Goal: Task Accomplishment & Management: Complete application form

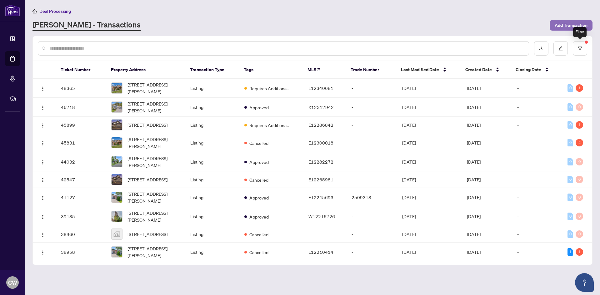
click at [574, 26] on span "Add Transaction" at bounding box center [571, 25] width 33 height 10
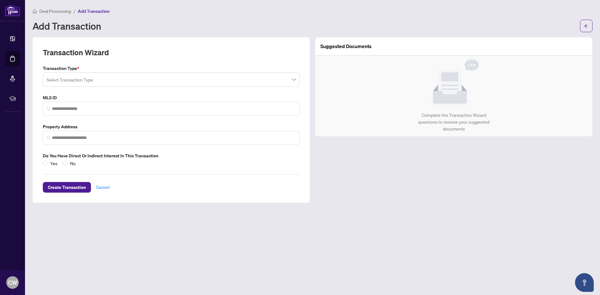
click at [104, 189] on span "Cancel" at bounding box center [103, 188] width 14 height 10
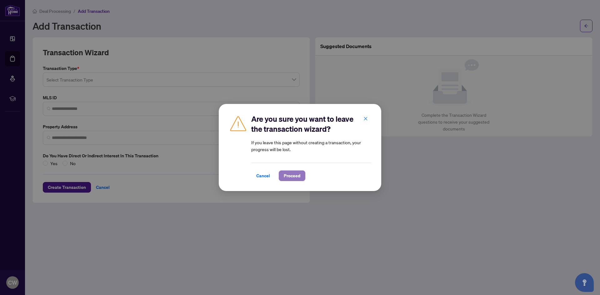
click at [289, 176] on span "Proceed" at bounding box center [292, 176] width 17 height 10
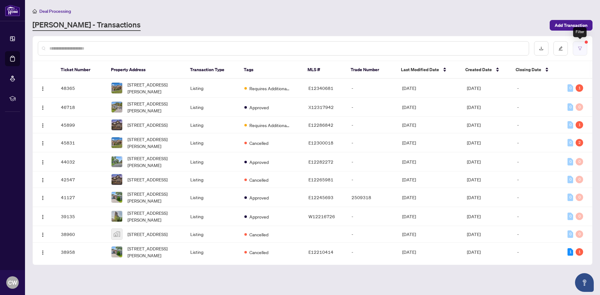
click at [583, 47] on button "button" at bounding box center [580, 48] width 14 height 14
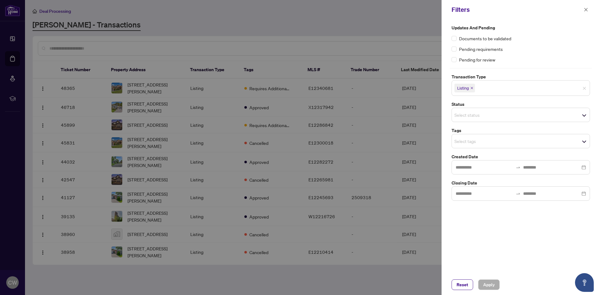
click at [472, 89] on icon "close" at bounding box center [471, 88] width 3 height 3
click at [489, 285] on span "Apply" at bounding box center [489, 285] width 12 height 10
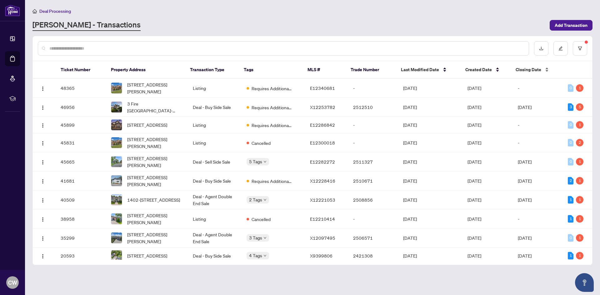
click at [536, 68] on span "Closing Date" at bounding box center [529, 69] width 26 height 7
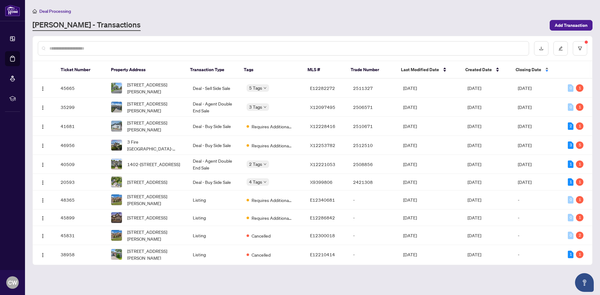
click at [536, 68] on span "Closing Date" at bounding box center [529, 69] width 26 height 7
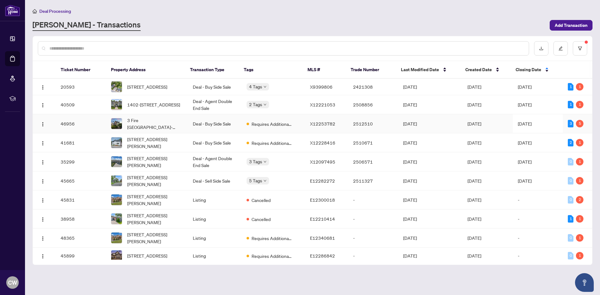
click at [438, 128] on td "[DATE]" at bounding box center [430, 123] width 64 height 19
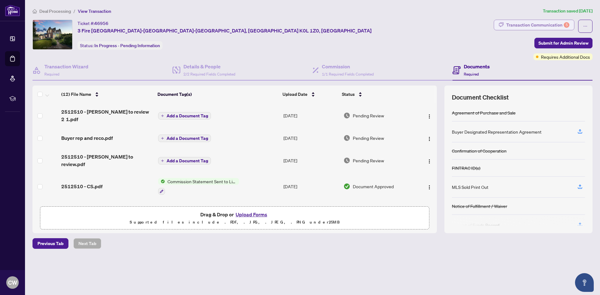
click at [561, 25] on div "Transaction Communication 5" at bounding box center [537, 25] width 63 height 10
type textarea "**********"
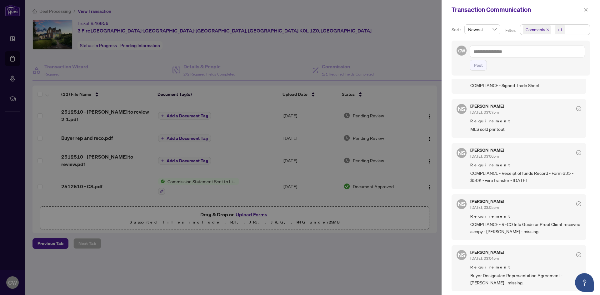
scroll to position [1, 0]
click at [586, 12] on icon "close" at bounding box center [586, 10] width 4 height 4
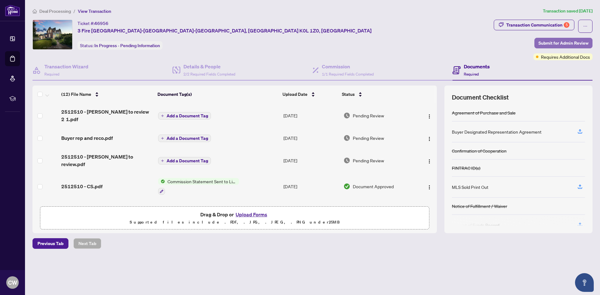
click at [558, 42] on span "Submit for Admin Review" at bounding box center [564, 43] width 50 height 10
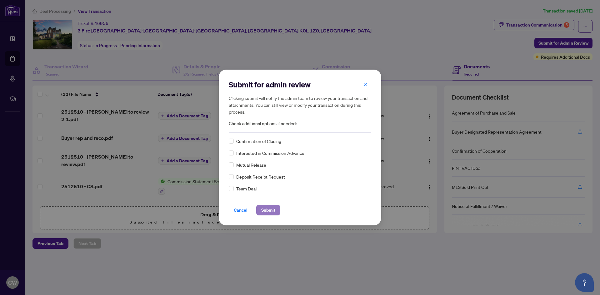
click at [272, 210] on span "Submit" at bounding box center [268, 210] width 14 height 10
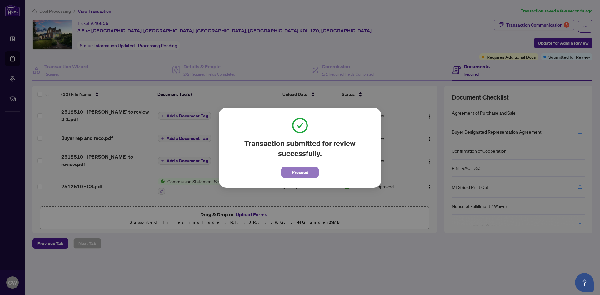
click at [298, 171] on span "Proceed" at bounding box center [300, 173] width 17 height 10
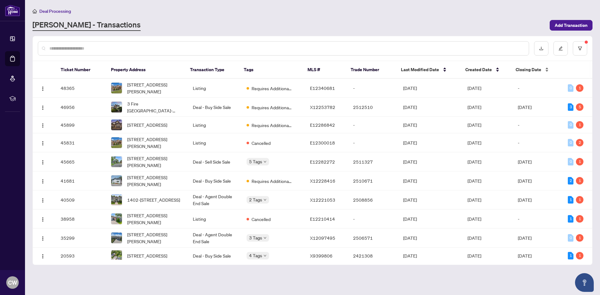
click at [531, 72] on span "Closing Date" at bounding box center [529, 69] width 26 height 7
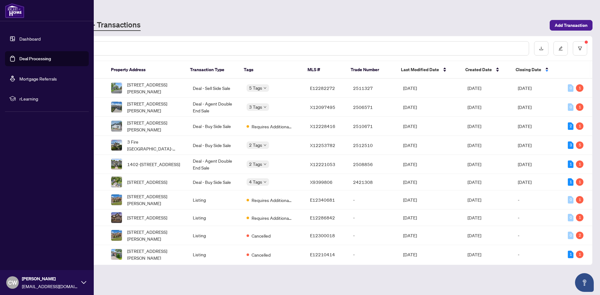
click at [19, 62] on link "Deal Processing" at bounding box center [35, 59] width 32 height 6
